Goal: Communication & Community: Share content

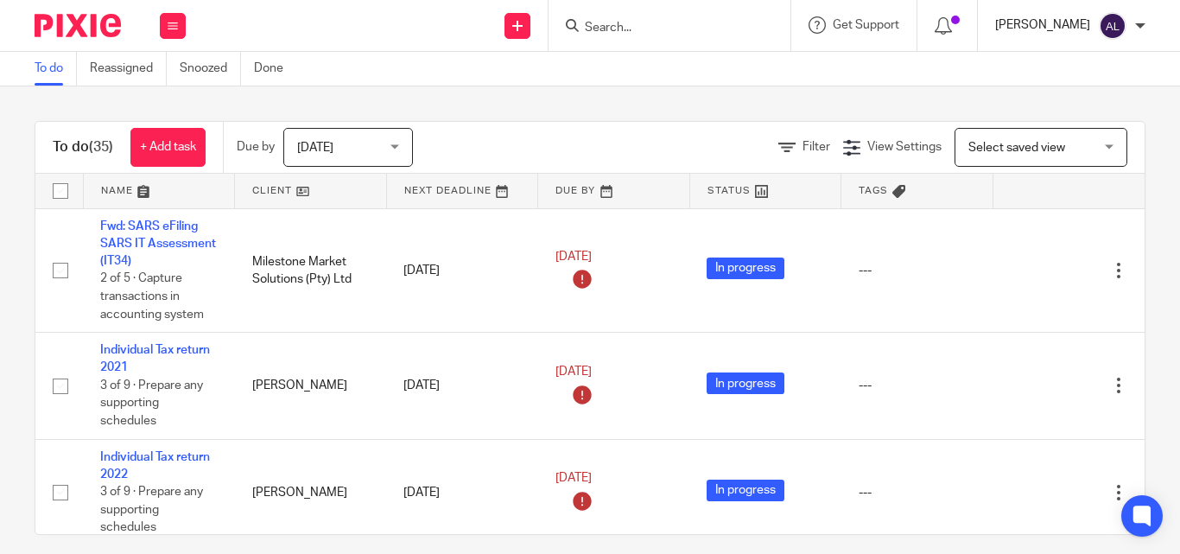
click at [892, 29] on p "[PERSON_NAME]" at bounding box center [1042, 24] width 95 height 17
click at [744, 93] on div "To do (35) + Add task Due by Today Today Today Tomorrow This week Next week Thi…" at bounding box center [590, 319] width 1180 height 467
click at [359, 100] on div "To do (35) + Add task Due by Today Today Today Tomorrow This week Next week Thi…" at bounding box center [590, 319] width 1180 height 467
click at [346, 98] on div "To do (35) + Add task Due by Today Today Today Tomorrow This week Next week Thi…" at bounding box center [590, 319] width 1180 height 467
click at [169, 73] on li "Work" at bounding box center [172, 80] width 46 height 25
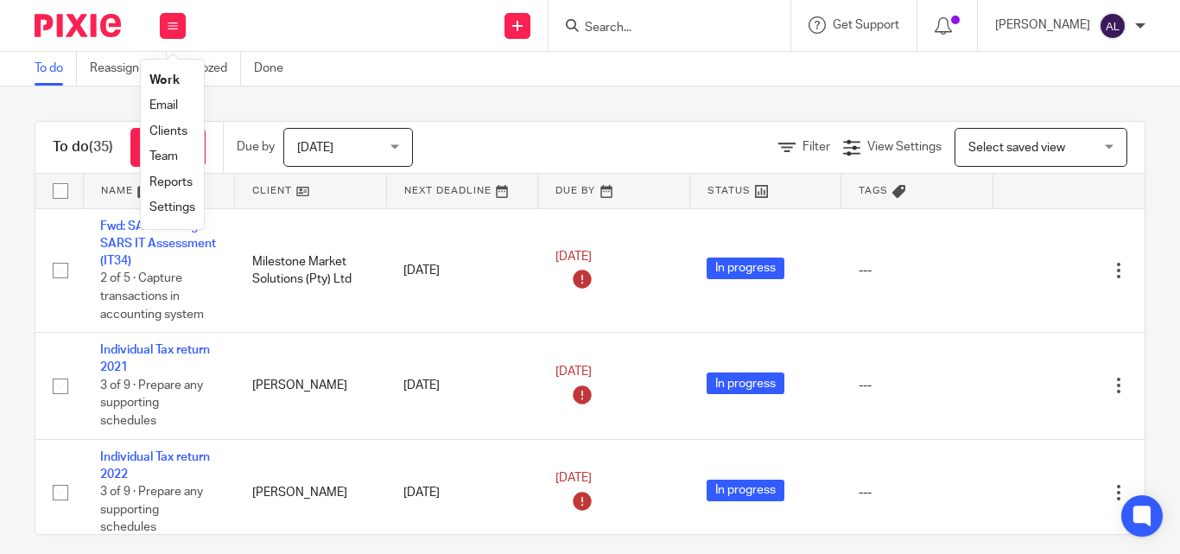
click at [163, 110] on link "Email" at bounding box center [163, 105] width 29 height 12
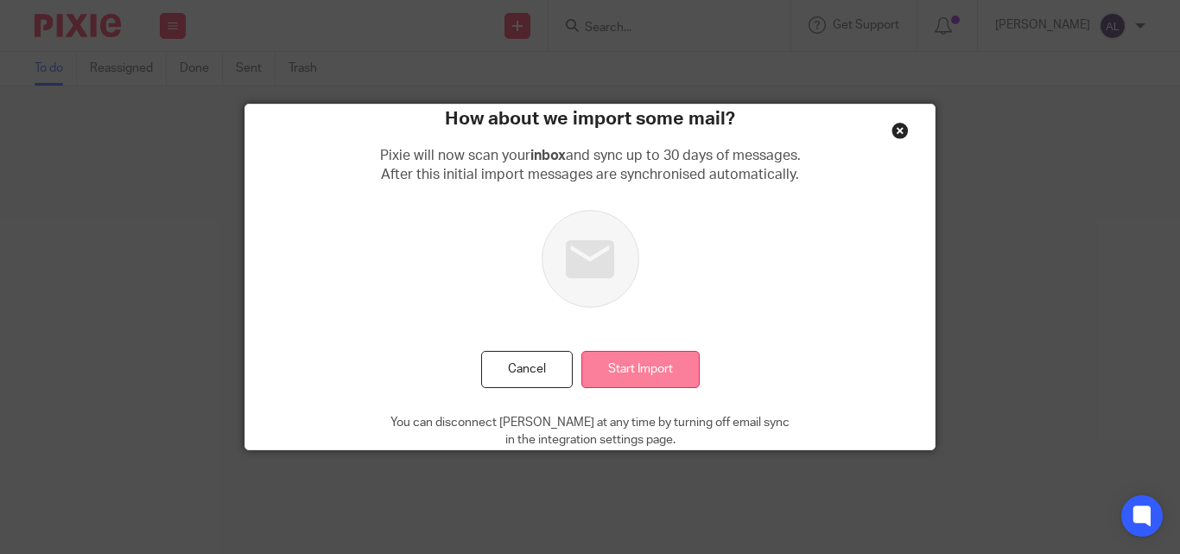
click at [626, 365] on input "Start Import" at bounding box center [640, 369] width 118 height 37
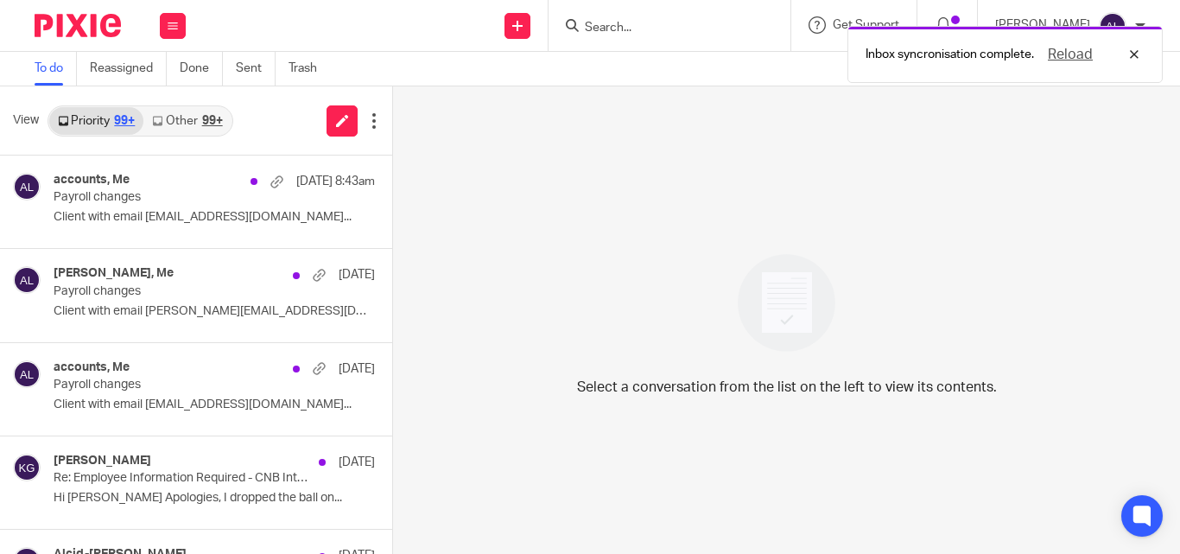
click at [193, 123] on link "Other 99+" at bounding box center [186, 121] width 87 height 28
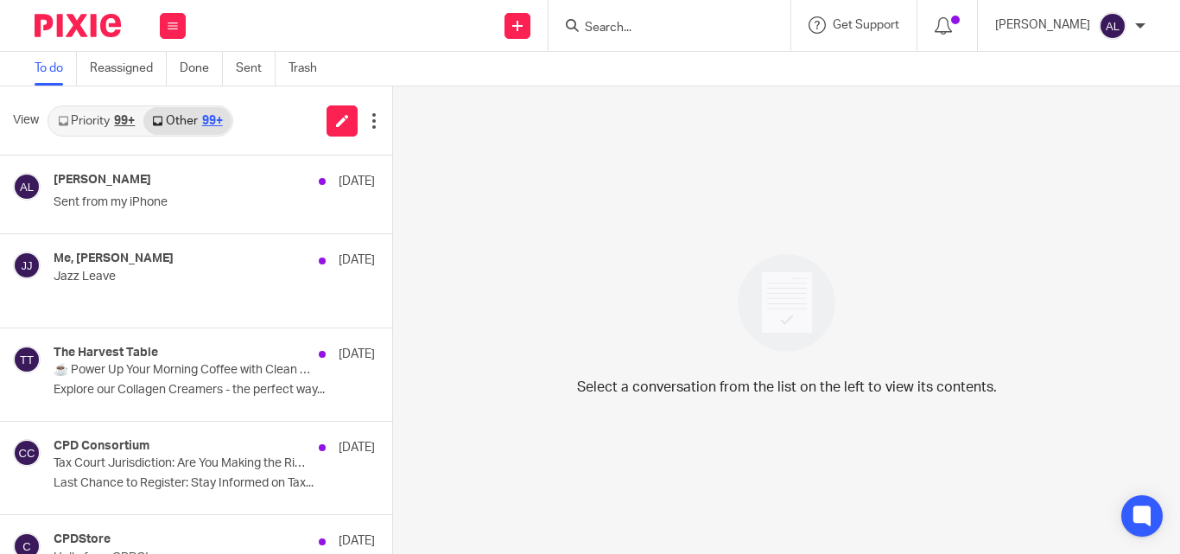
click at [123, 128] on link "Priority 99+" at bounding box center [96, 121] width 94 height 28
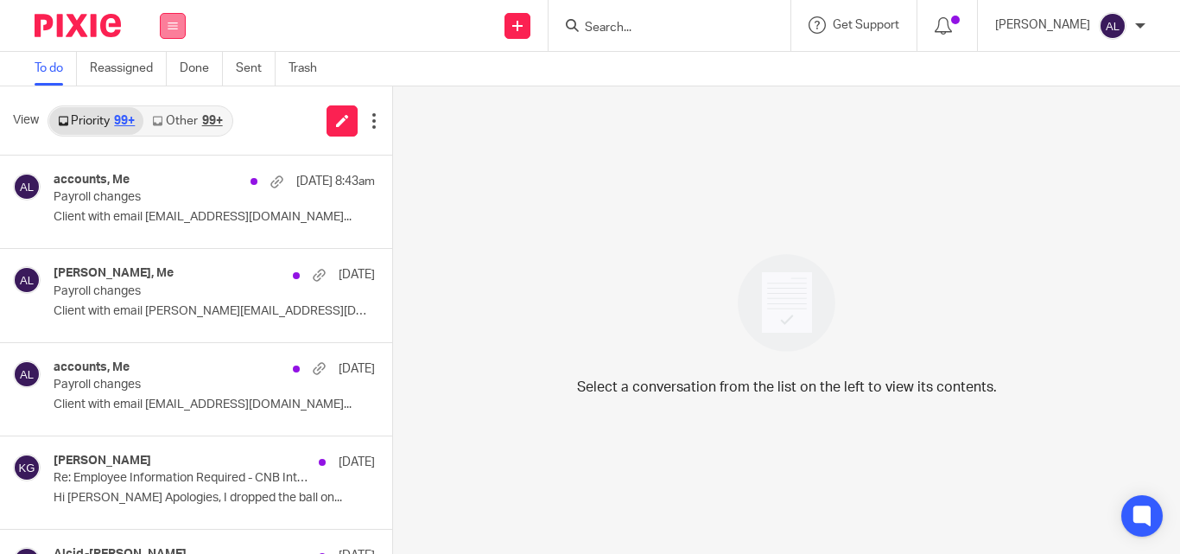
click at [178, 18] on button at bounding box center [173, 26] width 26 height 26
drag, startPoint x: 173, startPoint y: 32, endPoint x: 154, endPoint y: 79, distance: 50.4
click at [154, 79] on link "Work" at bounding box center [163, 80] width 28 height 12
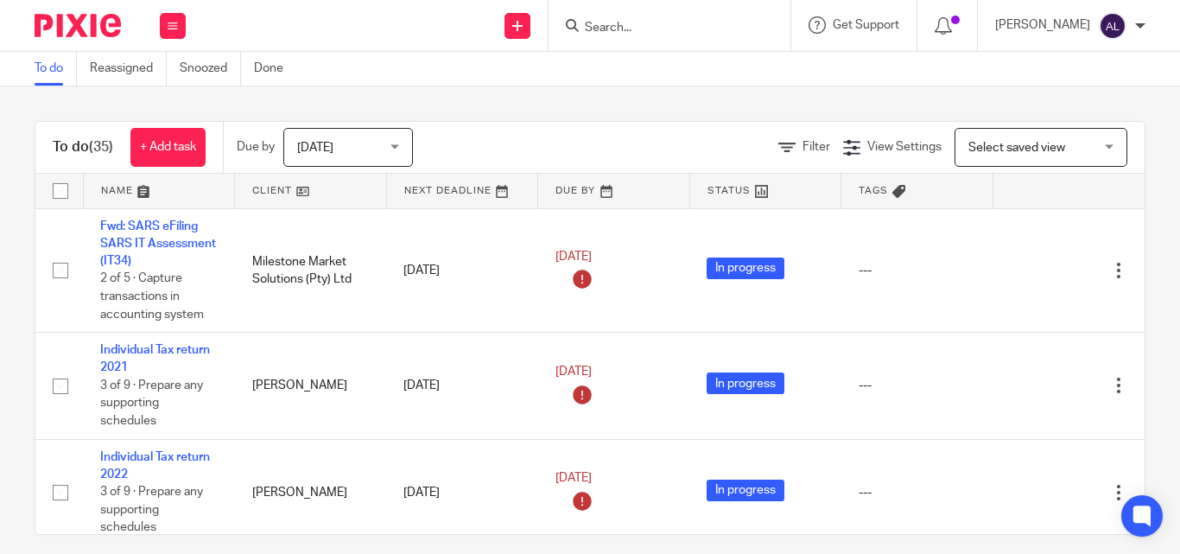
click at [339, 152] on span "[DATE]" at bounding box center [343, 147] width 92 height 36
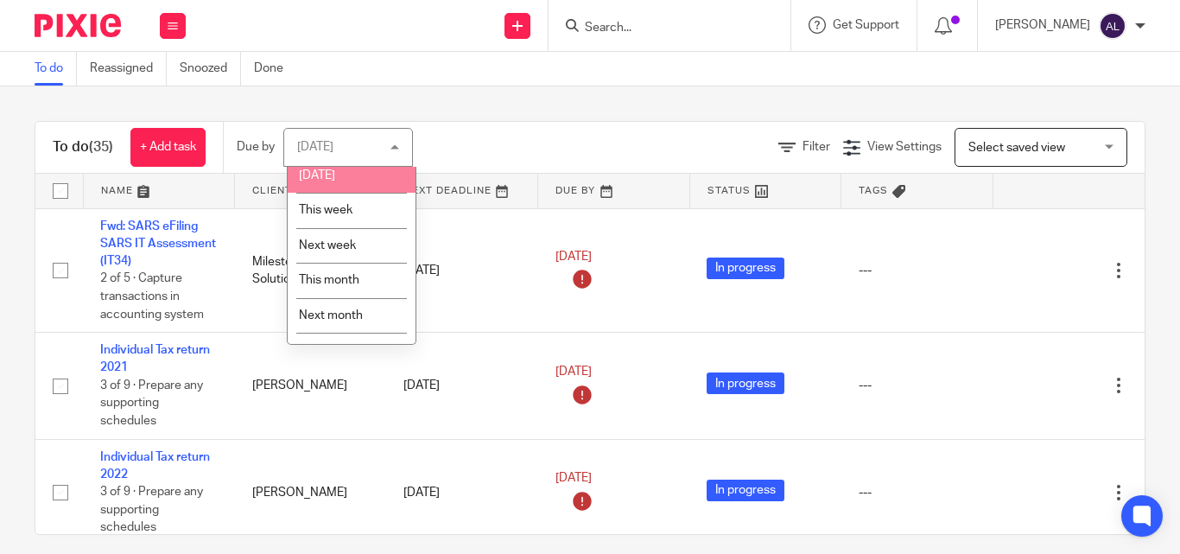
scroll to position [68, 0]
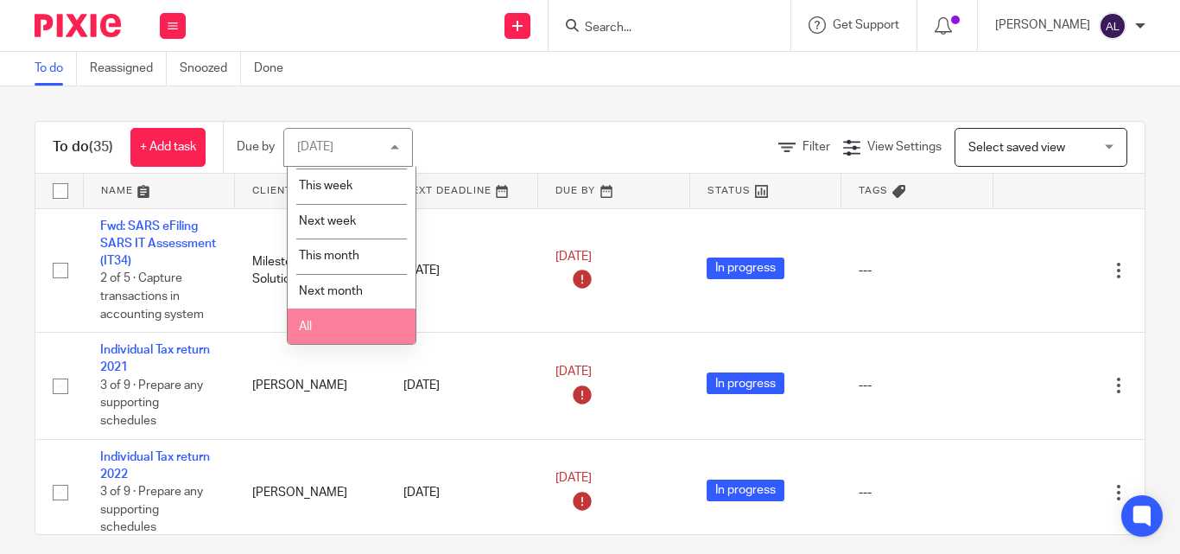
click at [352, 324] on li "All" at bounding box center [352, 325] width 128 height 35
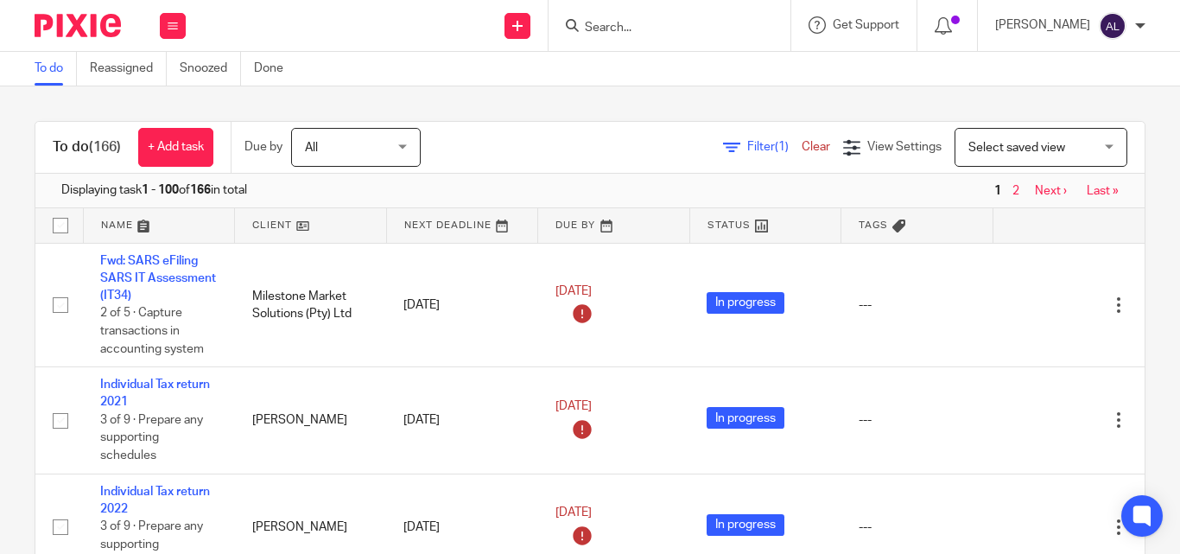
click at [117, 229] on link at bounding box center [159, 225] width 151 height 35
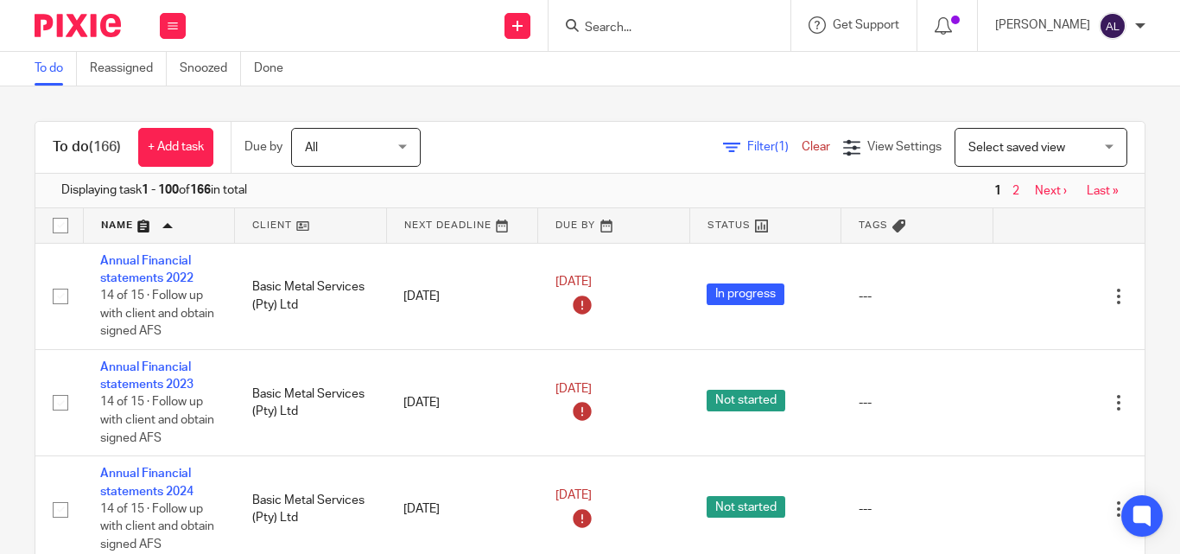
click at [670, 31] on input "Search" at bounding box center [660, 29] width 155 height 16
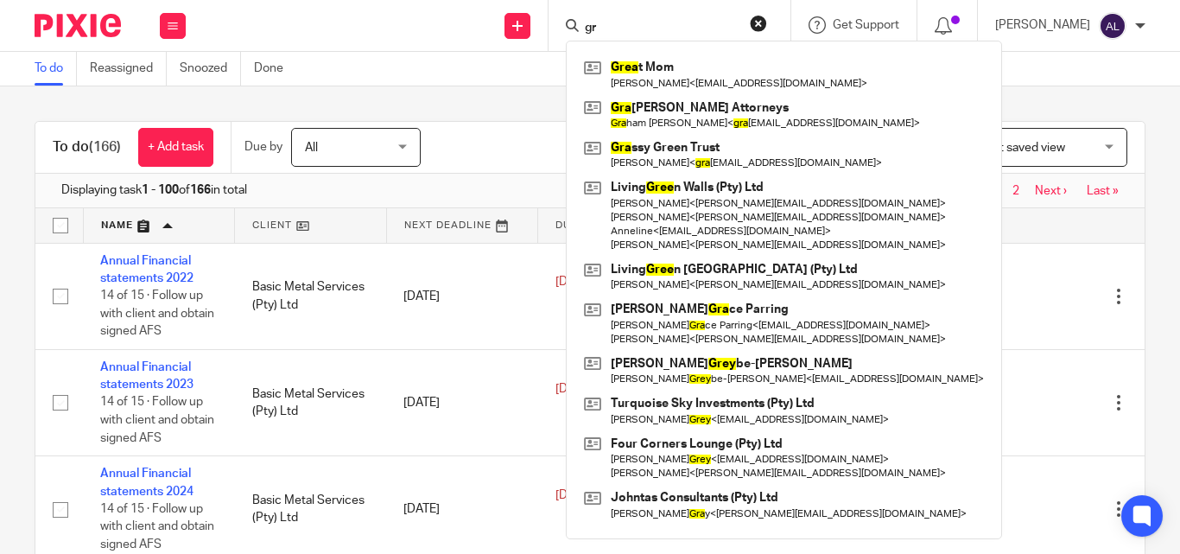
type input "g"
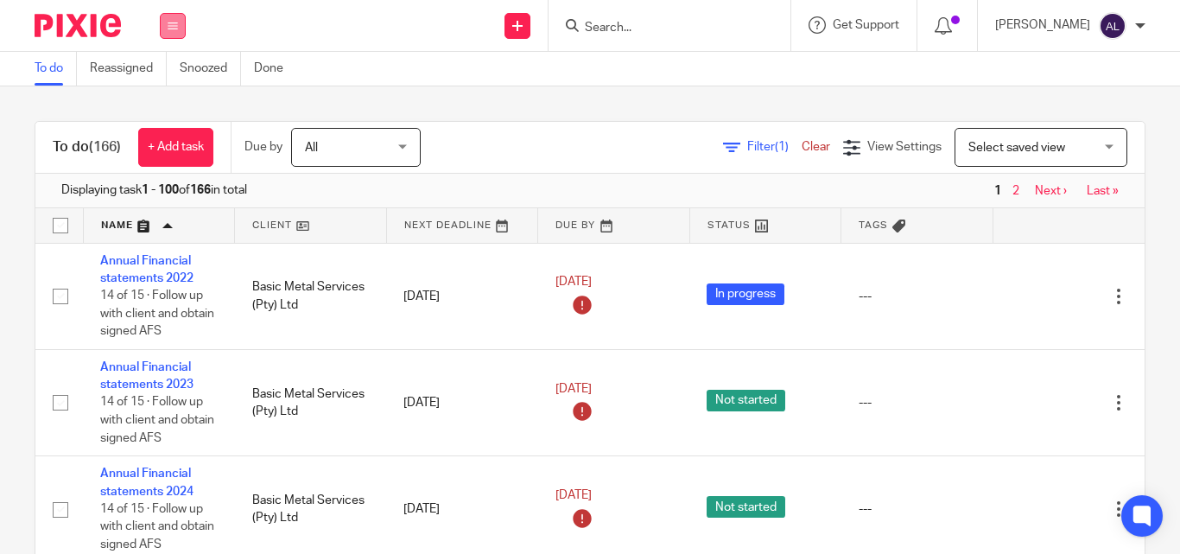
click at [164, 22] on button at bounding box center [173, 26] width 26 height 26
click at [177, 95] on li "Email" at bounding box center [172, 105] width 46 height 25
click at [167, 106] on link "Email" at bounding box center [163, 105] width 29 height 12
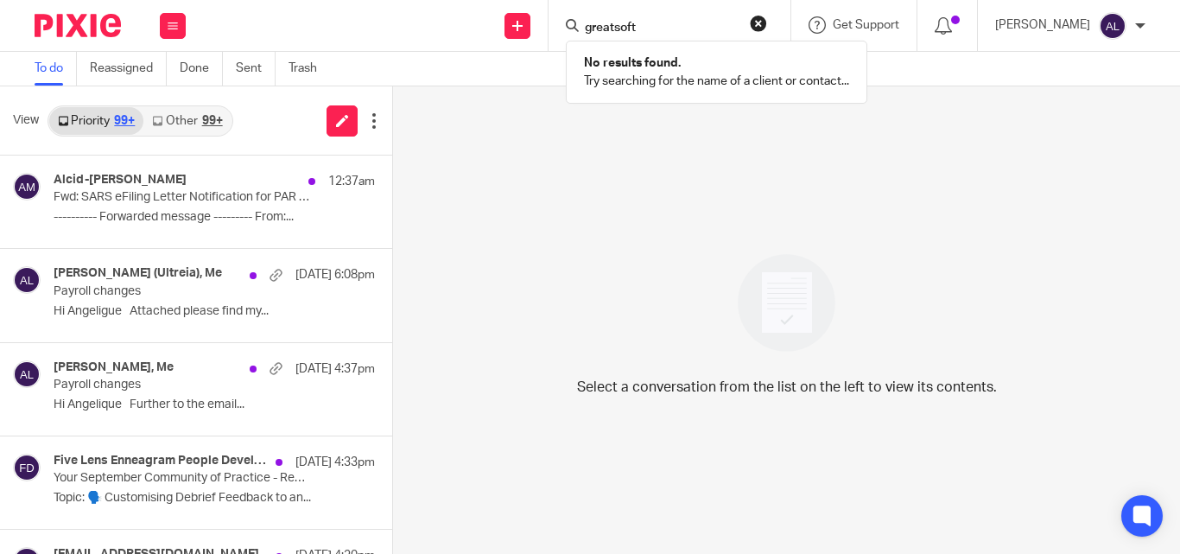
type input "greatsoft"
click at [403, 41] on div "Send new email Create task Add client greatsoft No results found. Try searching…" at bounding box center [691, 25] width 977 height 51
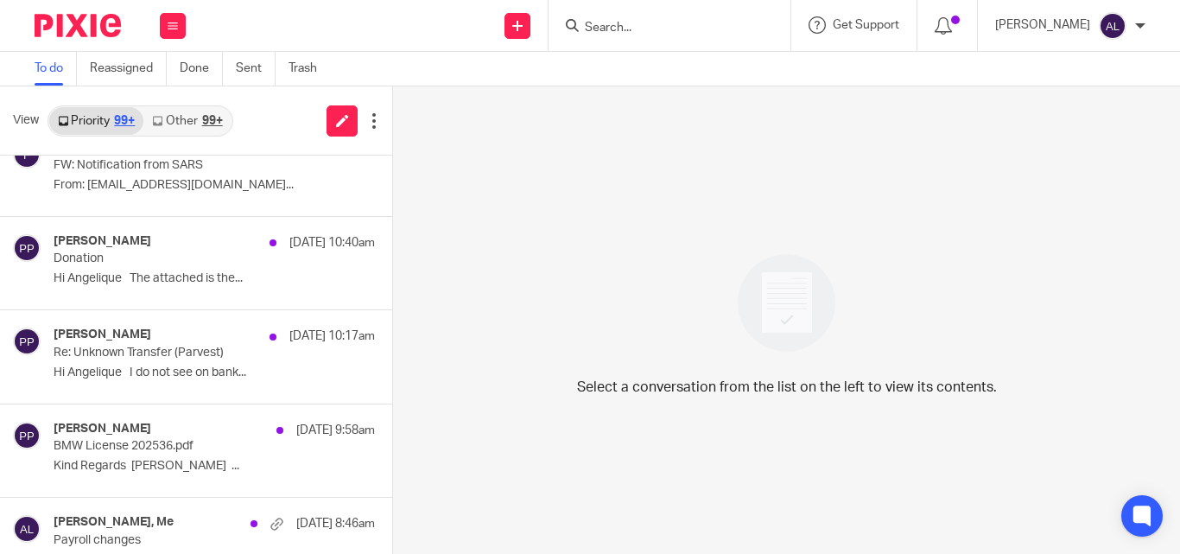
scroll to position [2465, 0]
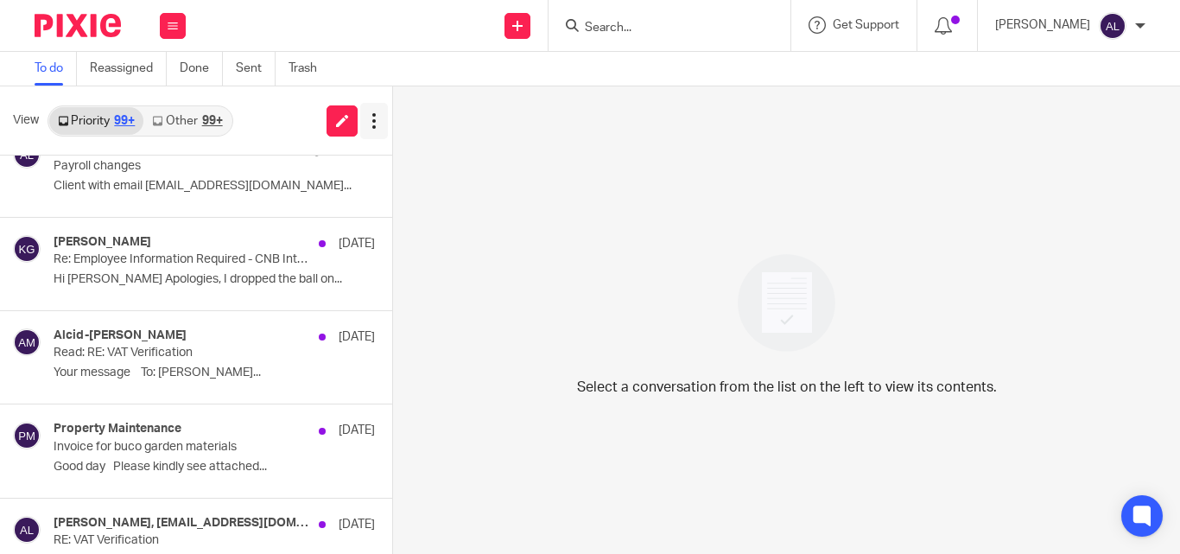
click at [367, 116] on icon at bounding box center [373, 120] width 17 height 17
click at [472, 174] on div "Select a conversation from the list on the left to view its contents." at bounding box center [786, 319] width 787 height 467
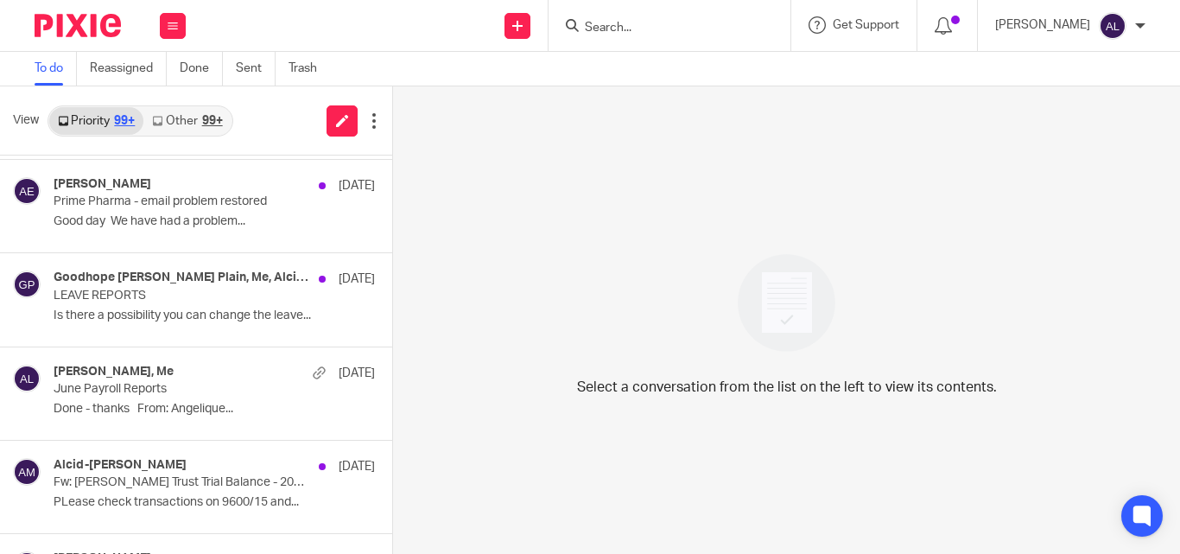
scroll to position [8947, 0]
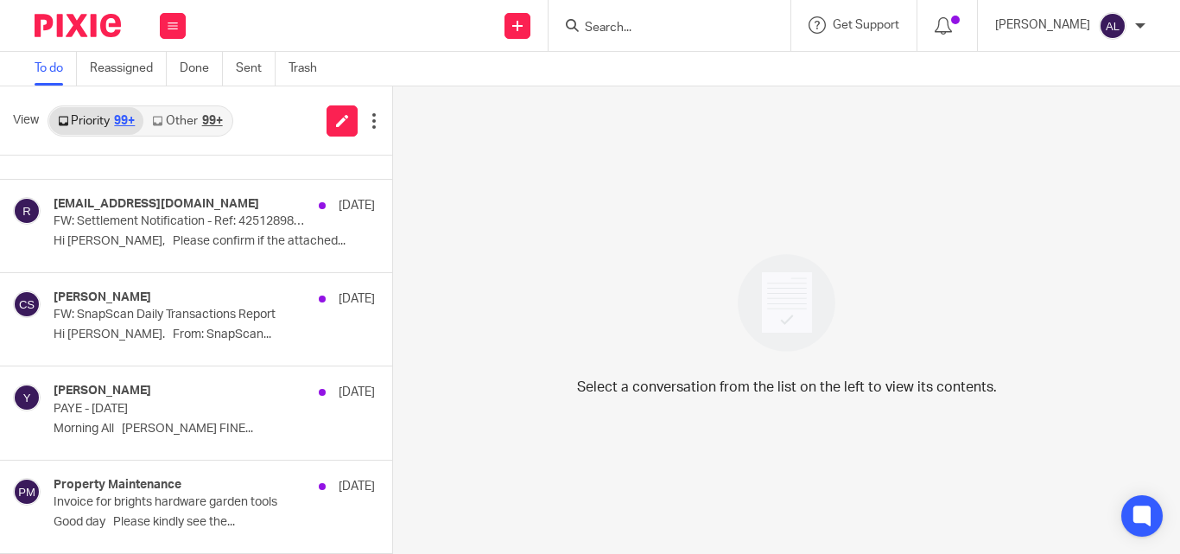
click at [26, 123] on span "View" at bounding box center [26, 120] width 26 height 18
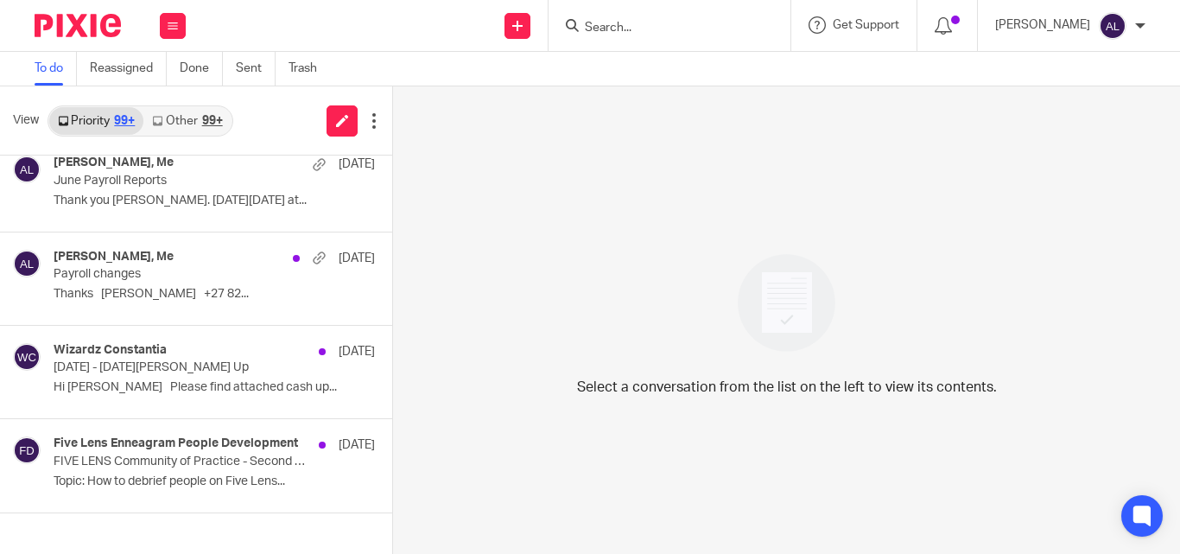
scroll to position [30411, 0]
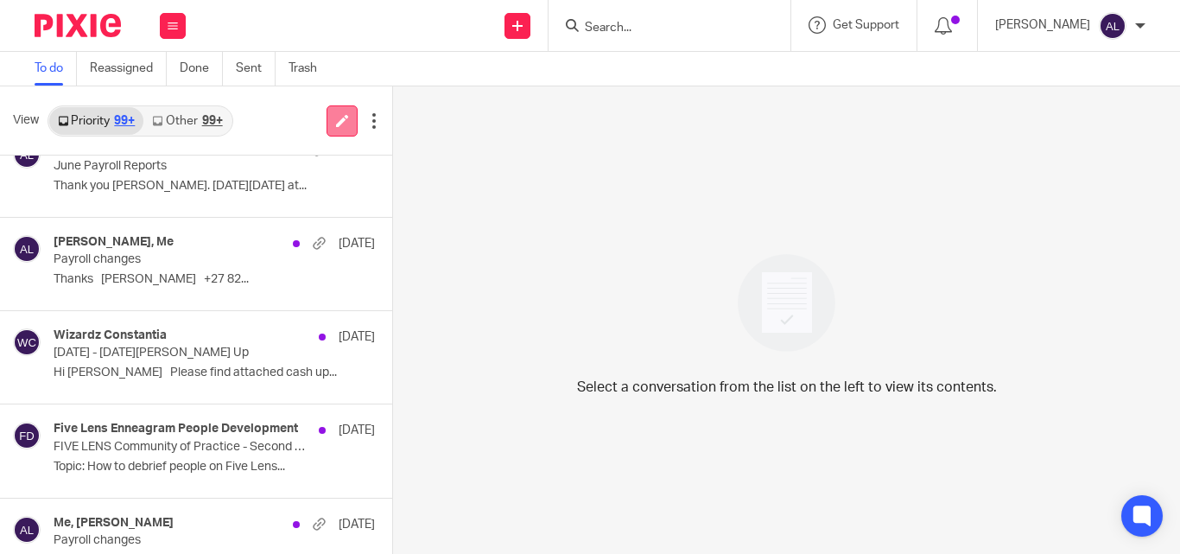
click at [336, 123] on icon at bounding box center [342, 120] width 13 height 13
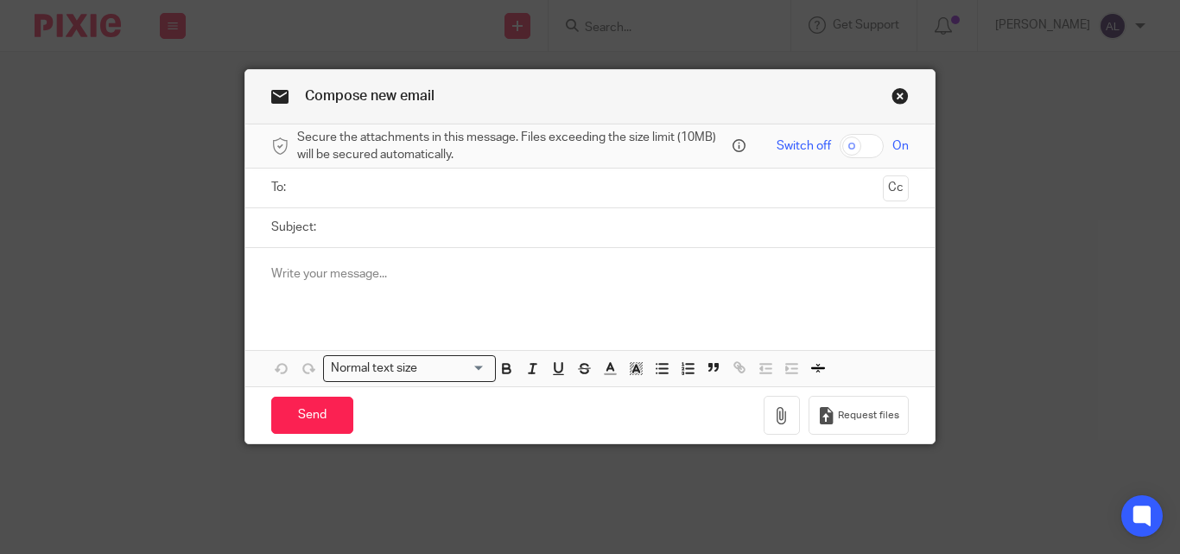
click at [386, 196] on input "text" at bounding box center [589, 188] width 573 height 20
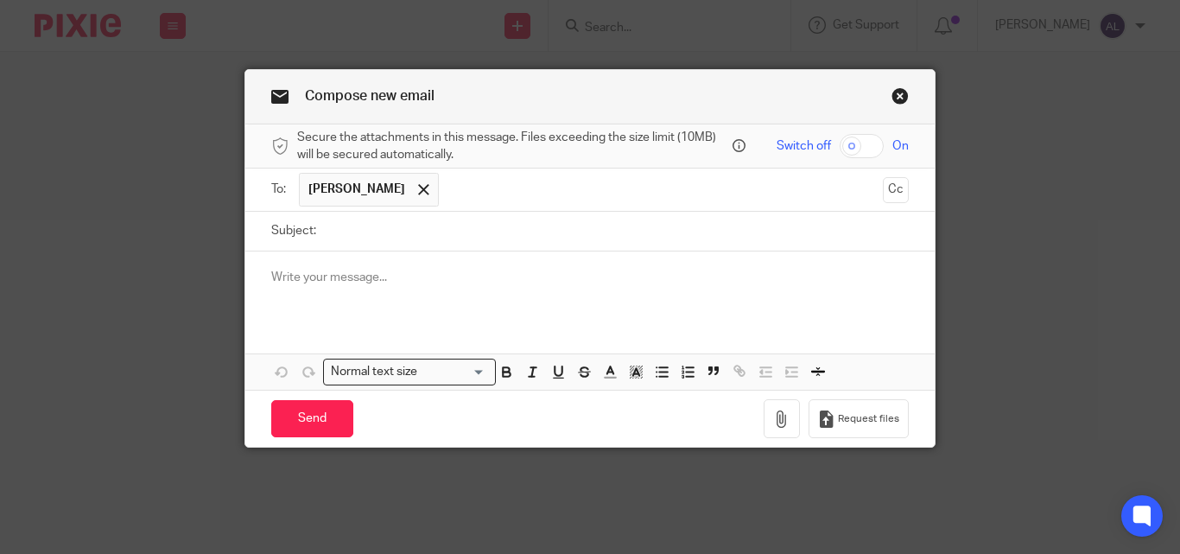
click at [405, 244] on input "Subject:" at bounding box center [617, 231] width 584 height 39
type input "Wizardz CV Statement"
click at [409, 266] on div at bounding box center [589, 284] width 689 height 67
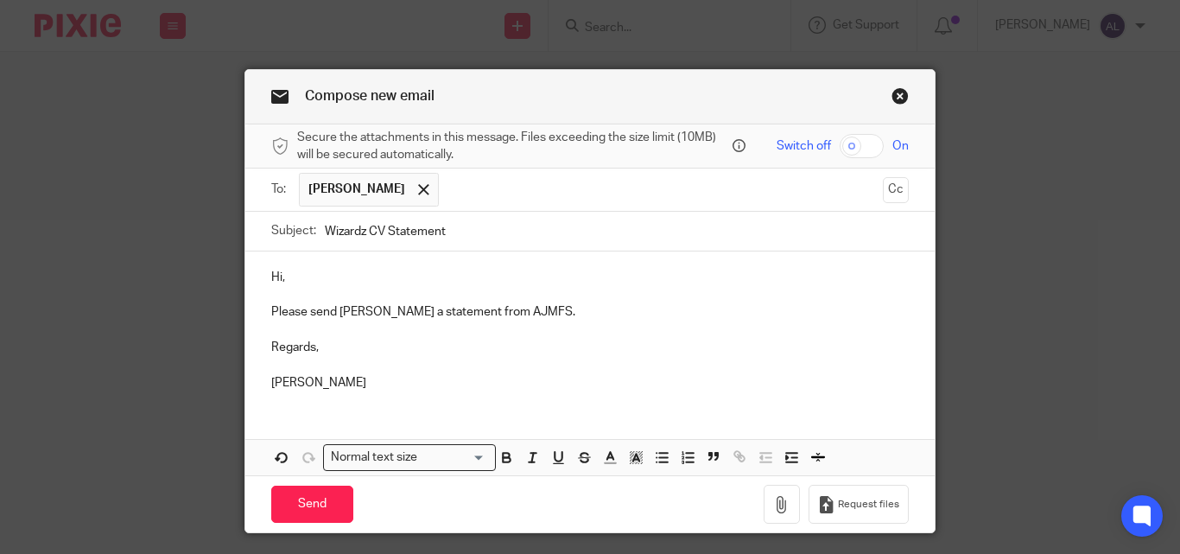
drag, startPoint x: 354, startPoint y: 325, endPoint x: 361, endPoint y: 334, distance: 11.7
click at [358, 329] on p at bounding box center [589, 329] width 637 height 17
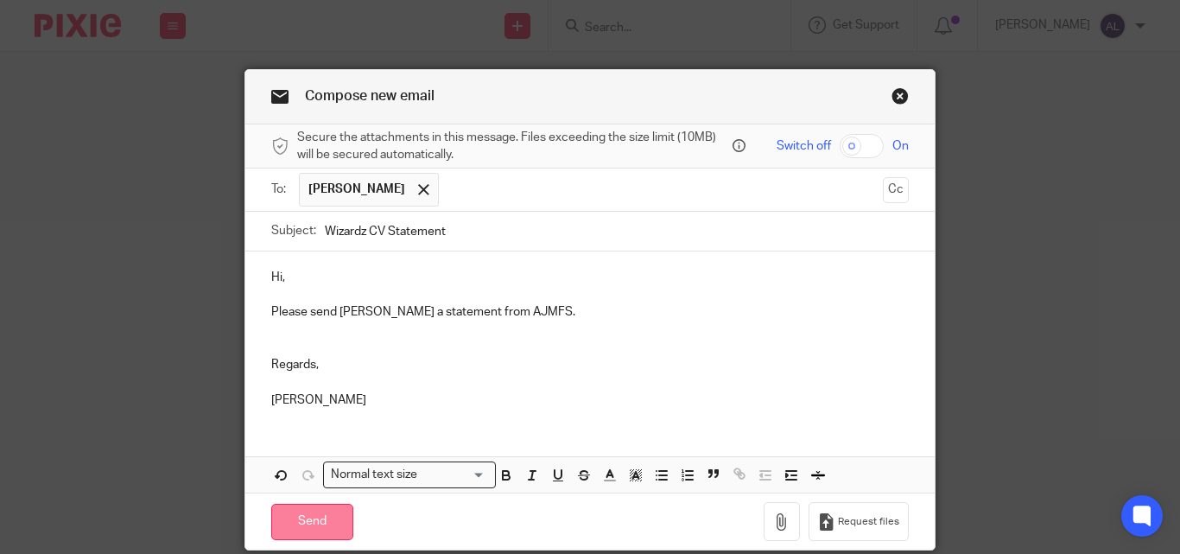
click at [311, 513] on input "Send" at bounding box center [312, 522] width 82 height 37
